Goal: Task Accomplishment & Management: Use online tool/utility

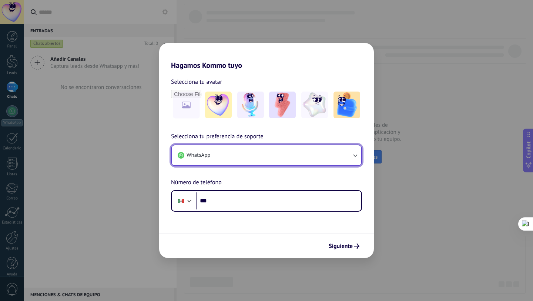
click at [262, 155] on button "WhatsApp" at bounding box center [266, 155] width 189 height 20
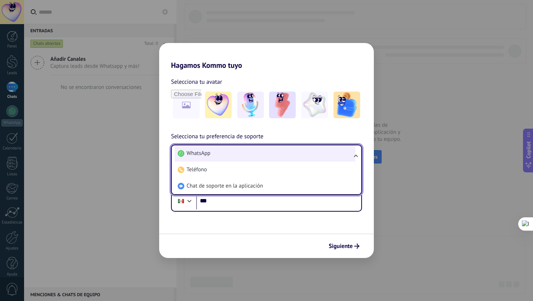
click at [212, 154] on li "WhatsApp" at bounding box center [265, 153] width 181 height 16
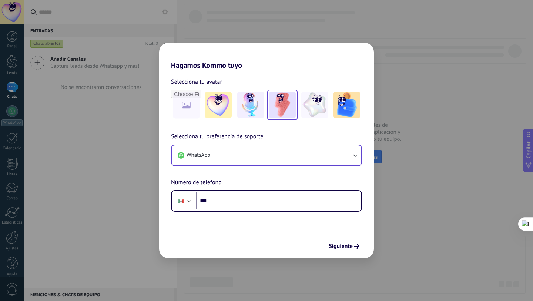
click at [288, 115] on img at bounding box center [282, 104] width 27 height 27
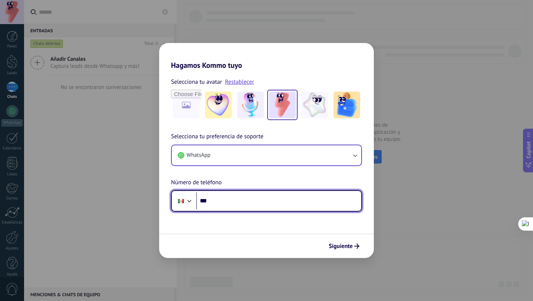
click at [255, 205] on input "***" at bounding box center [278, 200] width 165 height 17
type input "**********"
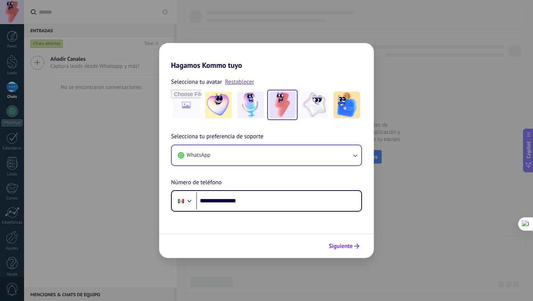
click at [338, 246] on span "Siguiente" at bounding box center [341, 245] width 24 height 5
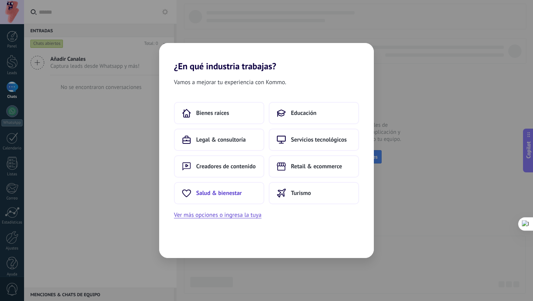
click at [229, 193] on span "Salud & bienestar" at bounding box center [219, 192] width 46 height 7
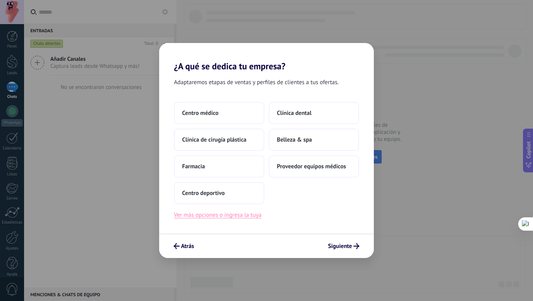
click at [231, 219] on button "Ver más opciones o ingresa la tuya" at bounding box center [217, 215] width 87 height 10
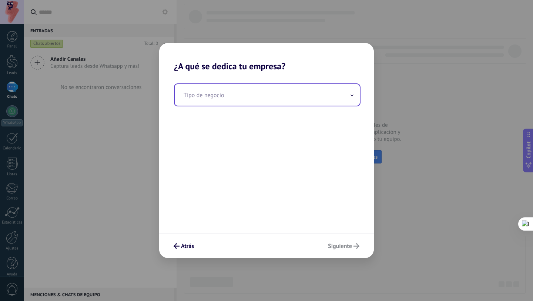
click at [250, 98] on input "text" at bounding box center [267, 94] width 185 height 21
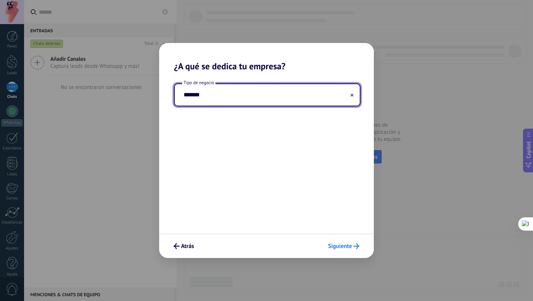
type input "*******"
click at [337, 246] on span "Siguiente" at bounding box center [340, 245] width 24 height 5
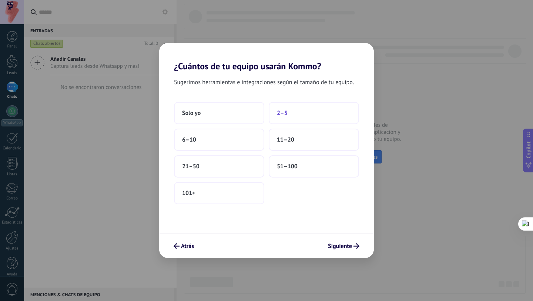
click at [278, 117] on button "2–5" at bounding box center [314, 113] width 90 height 22
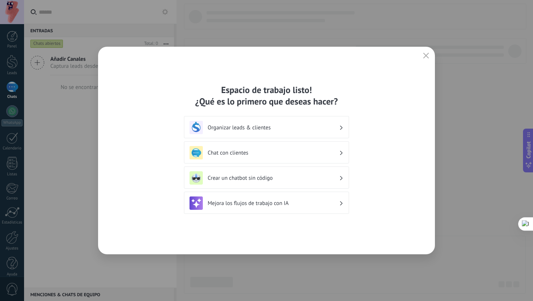
drag, startPoint x: 424, startPoint y: 57, endPoint x: 440, endPoint y: 90, distance: 36.4
click at [440, 90] on div "Espacio de trabajo listo! ¿Qué es lo primero que deseas hacer? Organizar leads …" at bounding box center [266, 150] width 533 height 301
click at [339, 170] on div "Crear un chatbot sin código" at bounding box center [266, 177] width 165 height 22
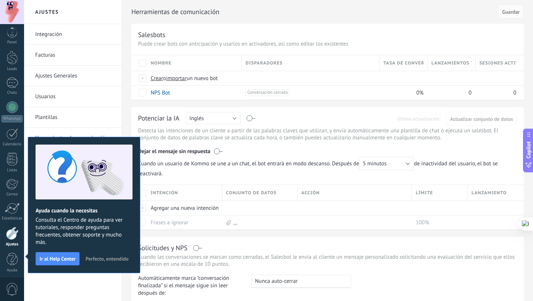
scroll to position [7, 0]
click at [108, 260] on span "Perfecto, entendido" at bounding box center [106, 258] width 43 height 5
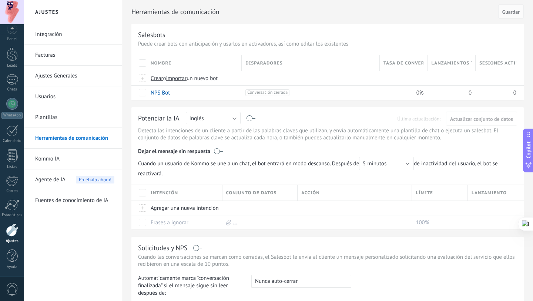
click at [528, 147] on span "Copilot" at bounding box center [528, 149] width 7 height 17
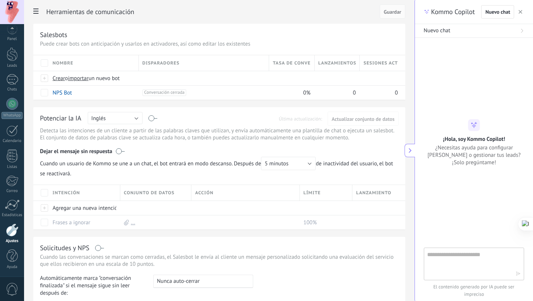
click at [410, 151] on use at bounding box center [410, 150] width 3 height 5
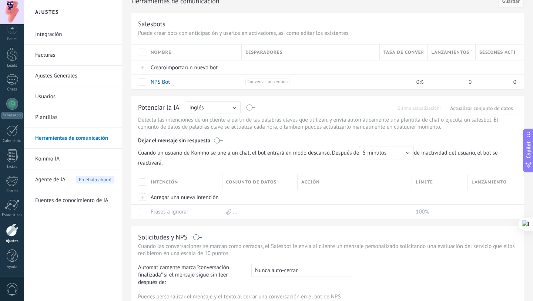
scroll to position [8, 0]
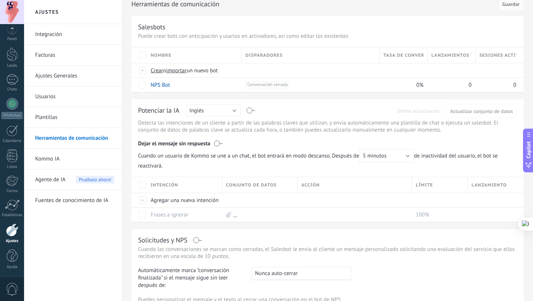
click at [301, 127] on p "Detecta las intenciones de un cliente a partir de las palabras claves que utili…" at bounding box center [327, 126] width 379 height 14
click at [12, 51] on div at bounding box center [12, 54] width 11 height 14
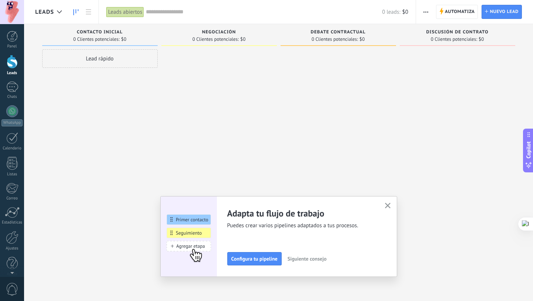
click at [391, 206] on button "button" at bounding box center [387, 206] width 9 height 10
